Goal: Complete application form: Complete application form

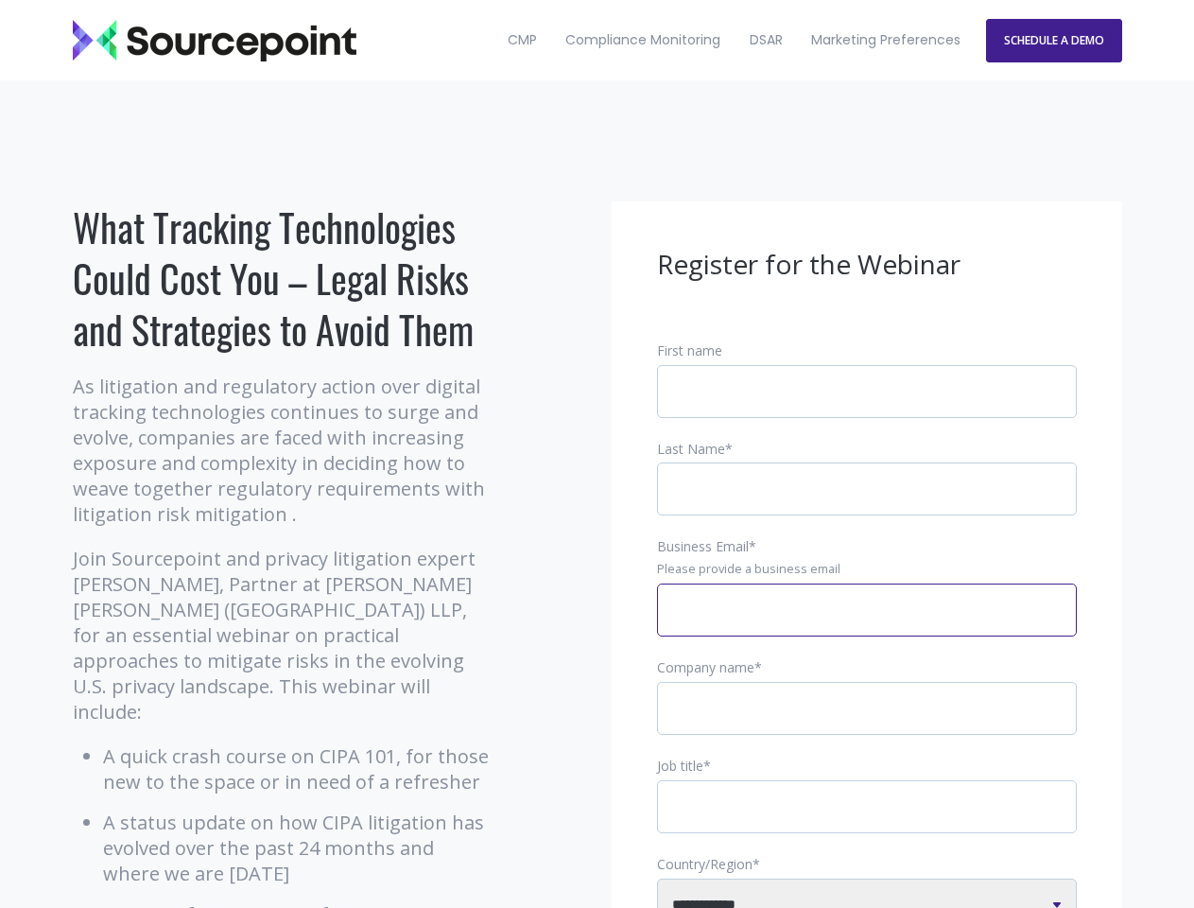
click at [867, 625] on input "Business Email *" at bounding box center [867, 610] width 420 height 53
